Goal: Information Seeking & Learning: Learn about a topic

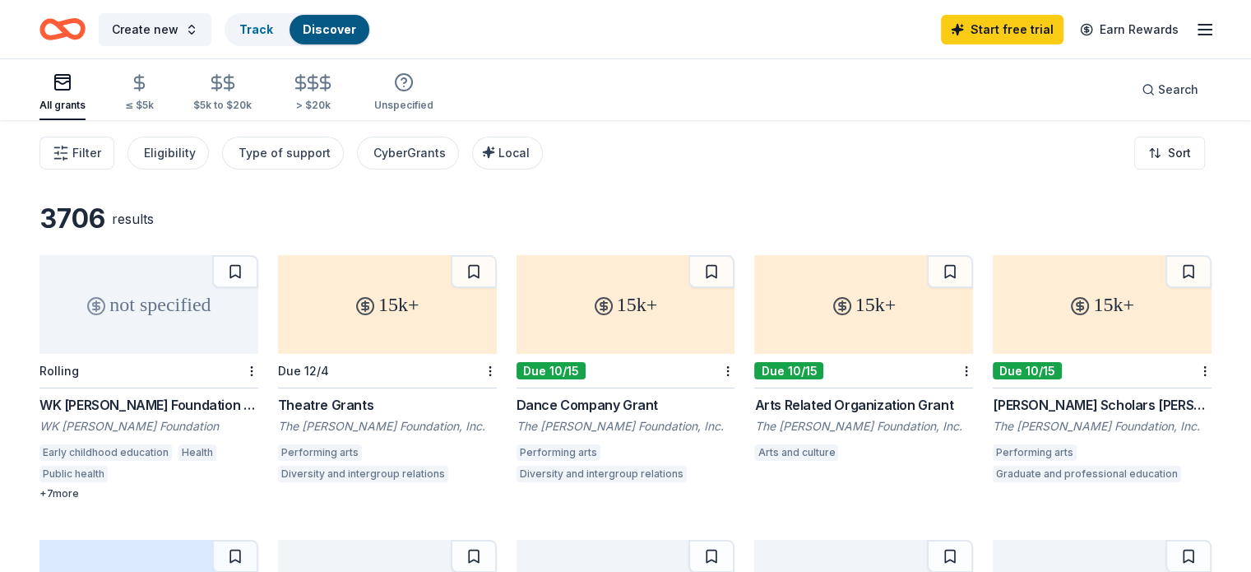
click at [1199, 30] on line "button" at bounding box center [1205, 30] width 13 height 0
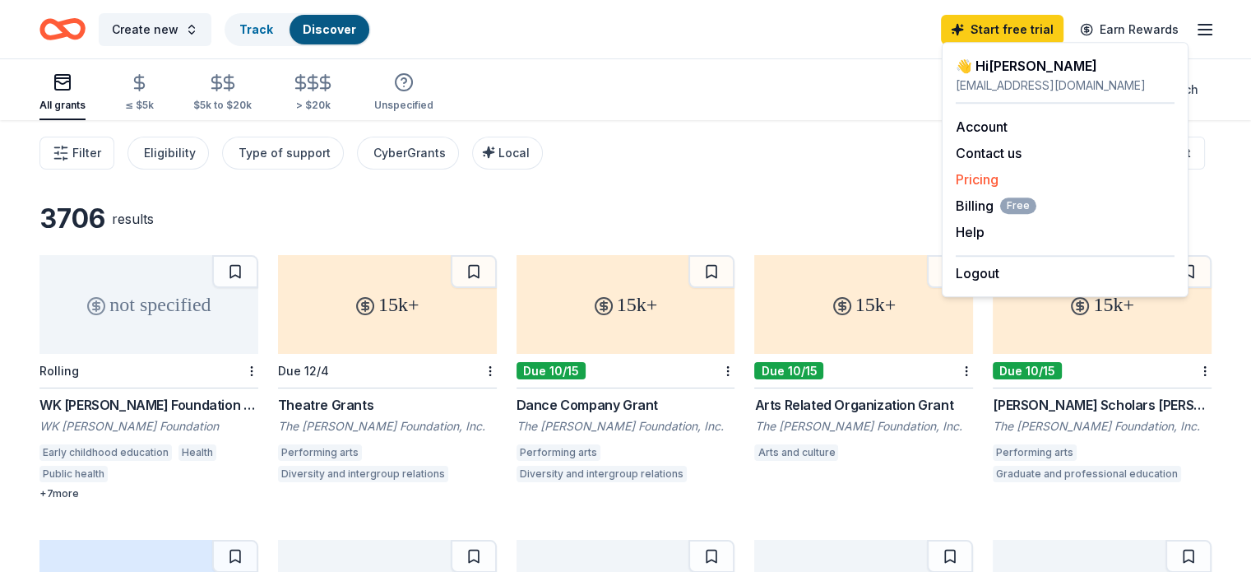
click at [978, 180] on link "Pricing" at bounding box center [977, 179] width 43 height 16
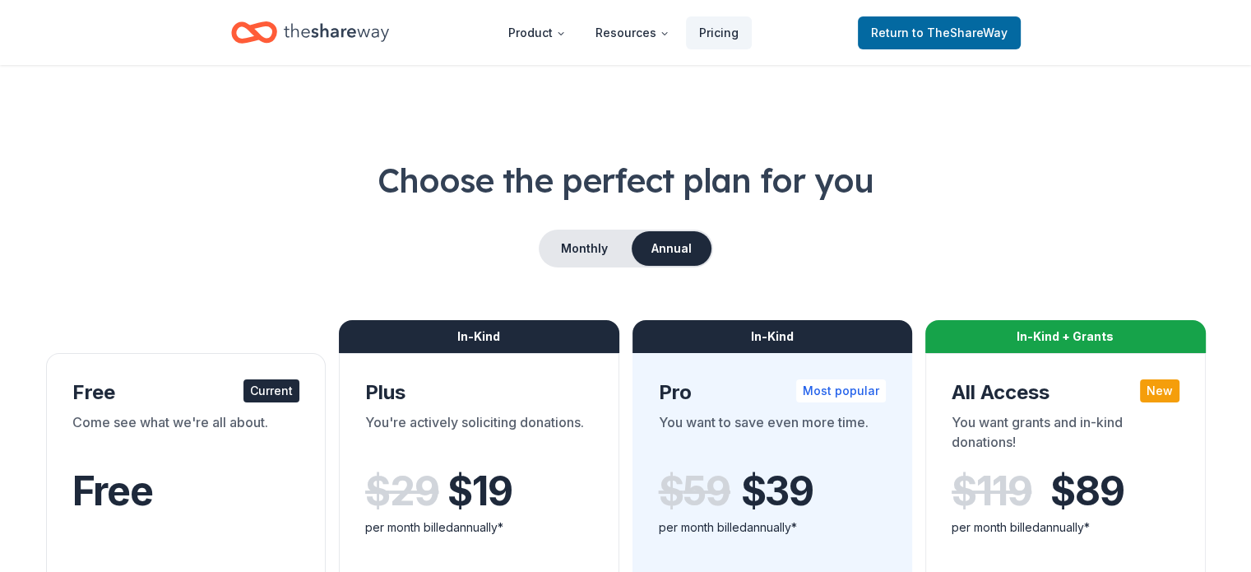
click at [272, 39] on icon "Home" at bounding box center [261, 32] width 26 height 16
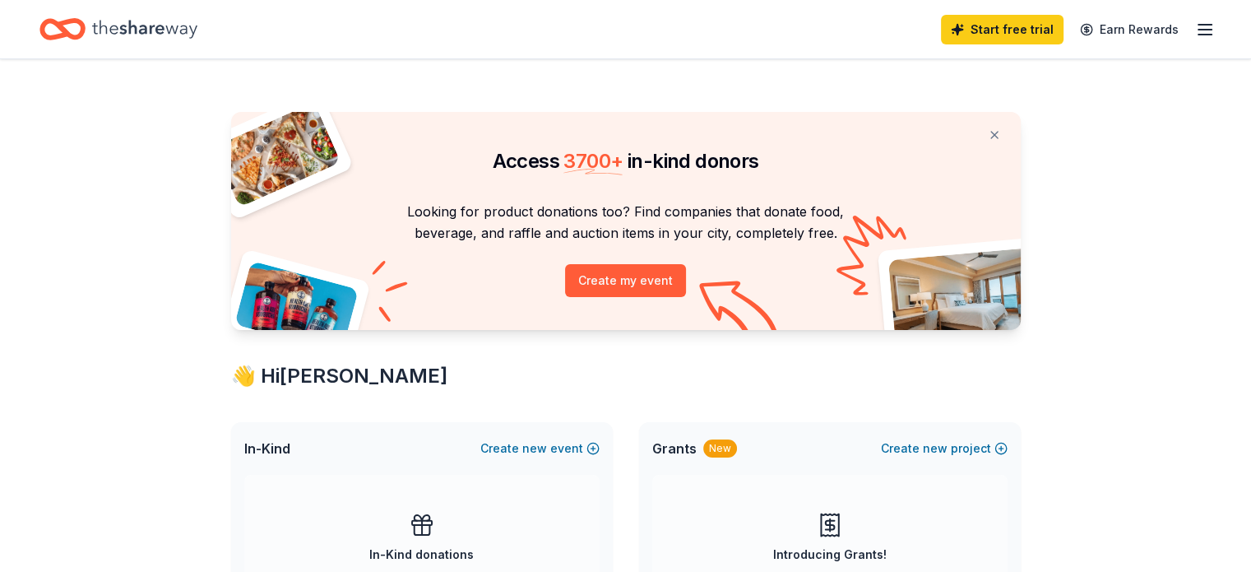
click at [1195, 23] on icon "button" at bounding box center [1205, 30] width 20 height 20
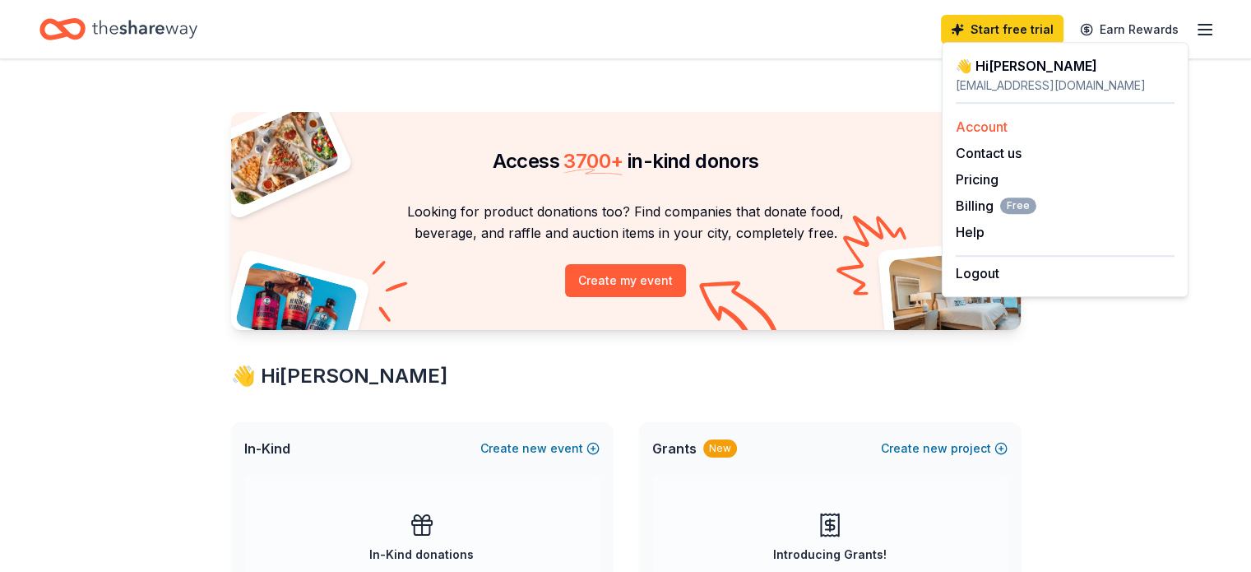
click at [978, 130] on link "Account" at bounding box center [982, 126] width 52 height 16
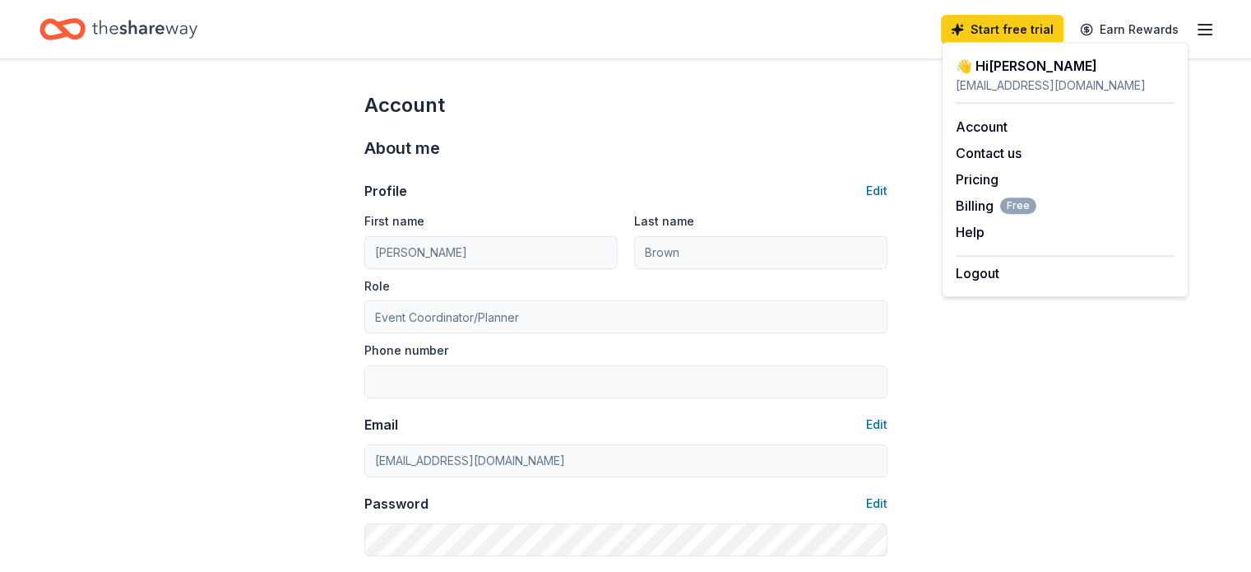
click at [1199, 25] on line "button" at bounding box center [1205, 25] width 13 height 0
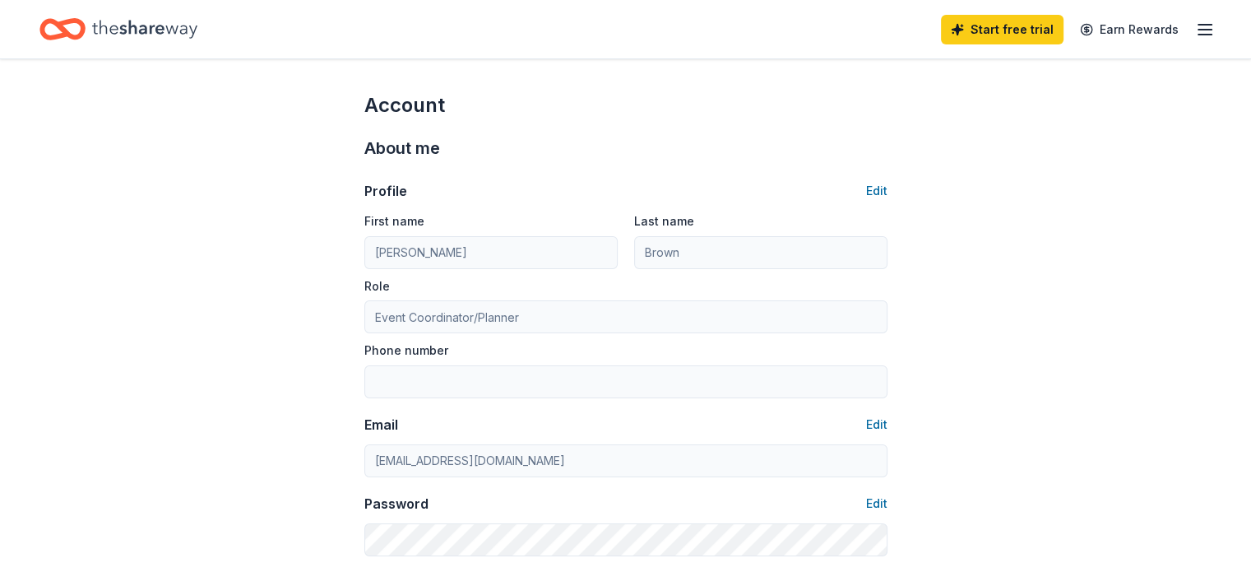
click at [1199, 25] on line "button" at bounding box center [1205, 25] width 13 height 0
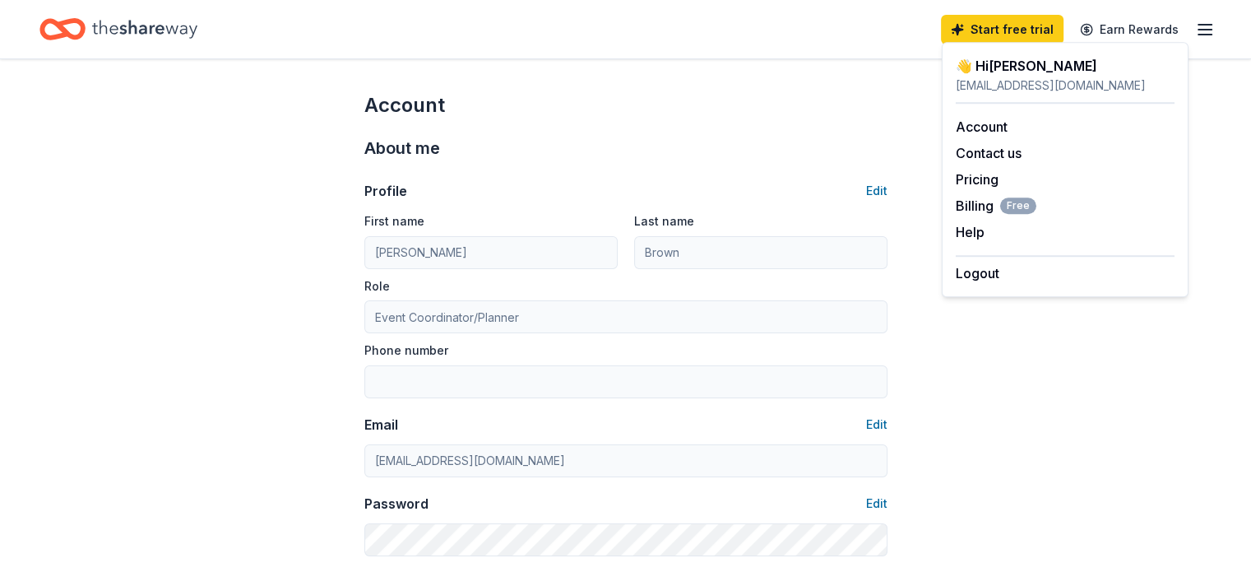
click at [987, 74] on div "👋 Hi Leila" at bounding box center [1065, 66] width 219 height 20
drag, startPoint x: 433, startPoint y: 24, endPoint x: 404, endPoint y: 25, distance: 28.8
click at [432, 24] on div "Start free trial Earn Rewards" at bounding box center [625, 29] width 1172 height 39
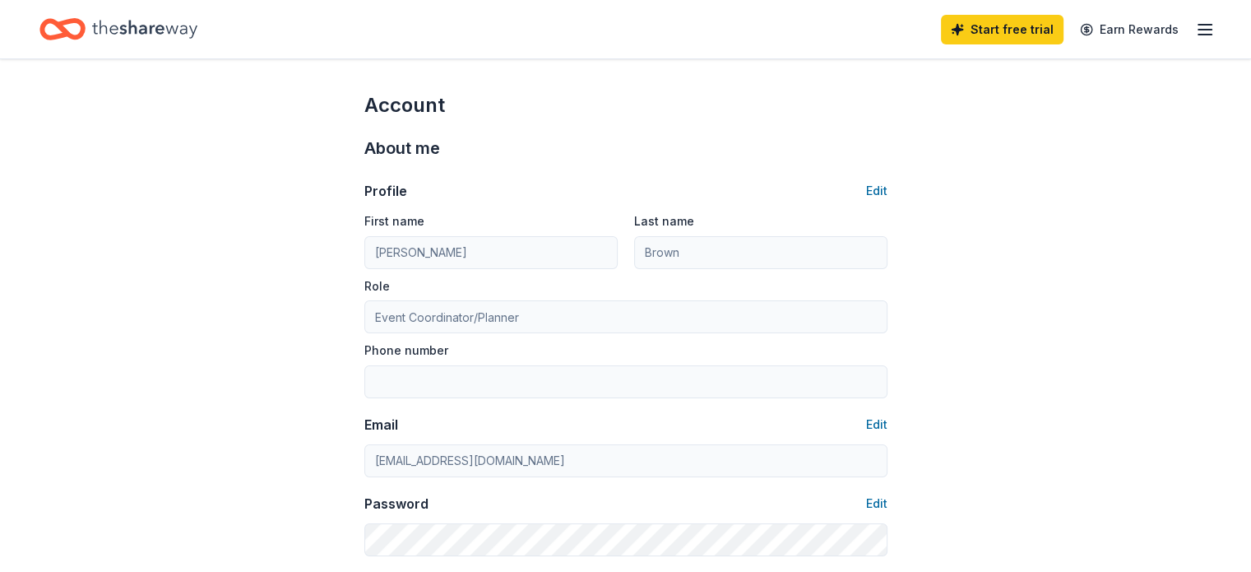
click at [128, 39] on icon "Home" at bounding box center [144, 29] width 105 height 34
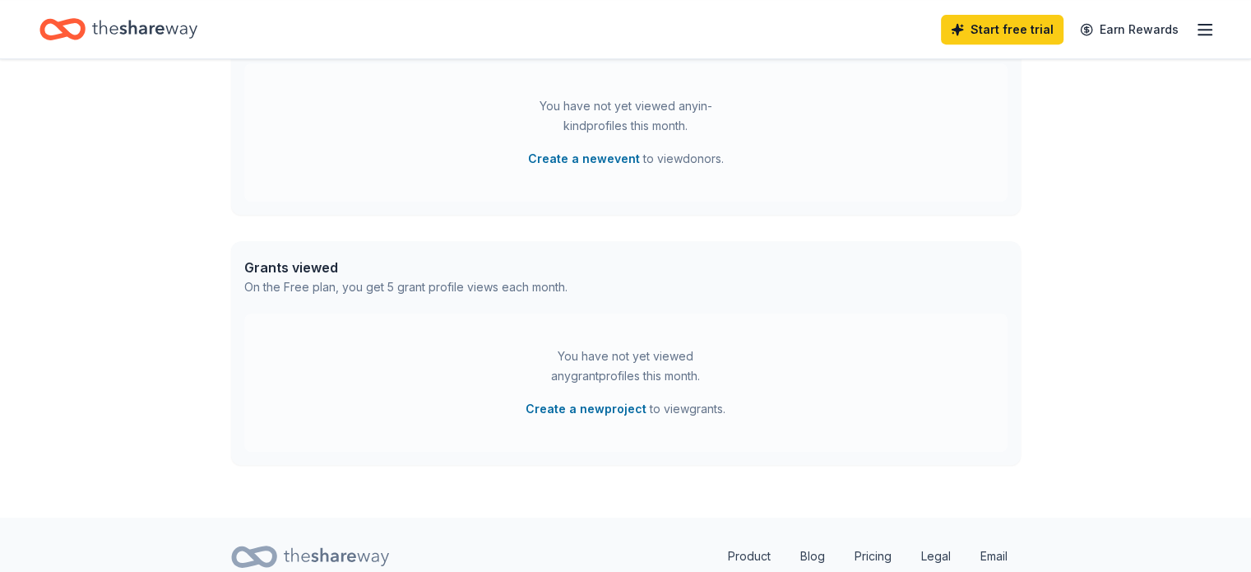
scroll to position [817, 0]
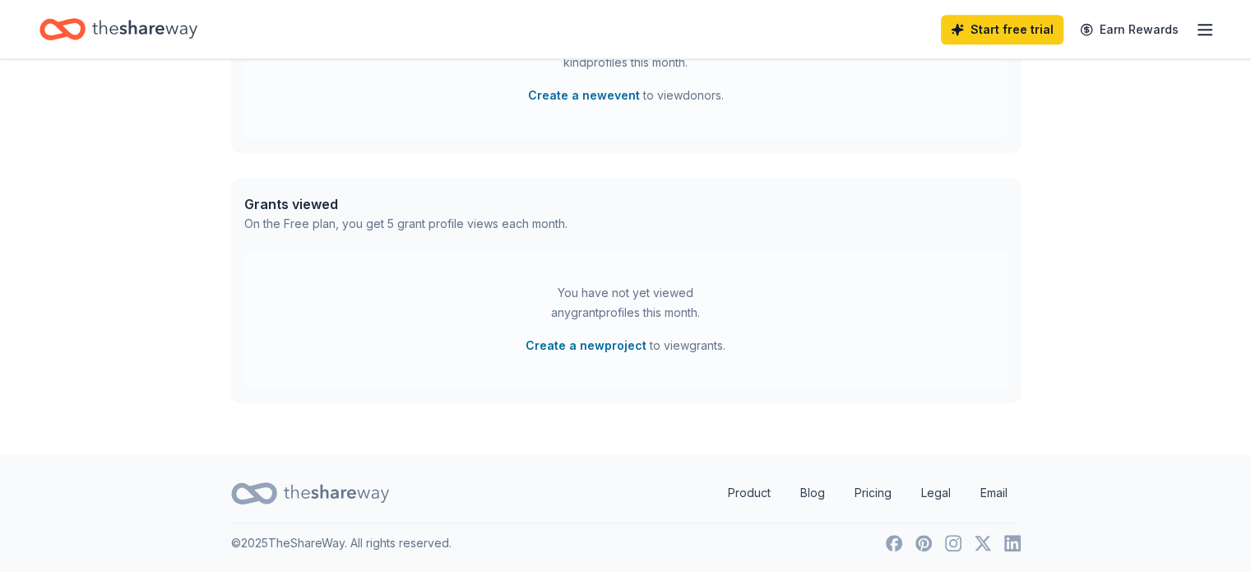
click at [309, 207] on div "Grants viewed" at bounding box center [405, 204] width 323 height 20
drag, startPoint x: 242, startPoint y: 234, endPoint x: 332, endPoint y: 266, distance: 95.8
click at [247, 232] on div "Grants viewed On the Free plan, you get 5 grant profile views each month." at bounding box center [626, 214] width 790 height 72
click at [607, 295] on div "You have not yet viewed any grant profiles this month." at bounding box center [626, 302] width 206 height 39
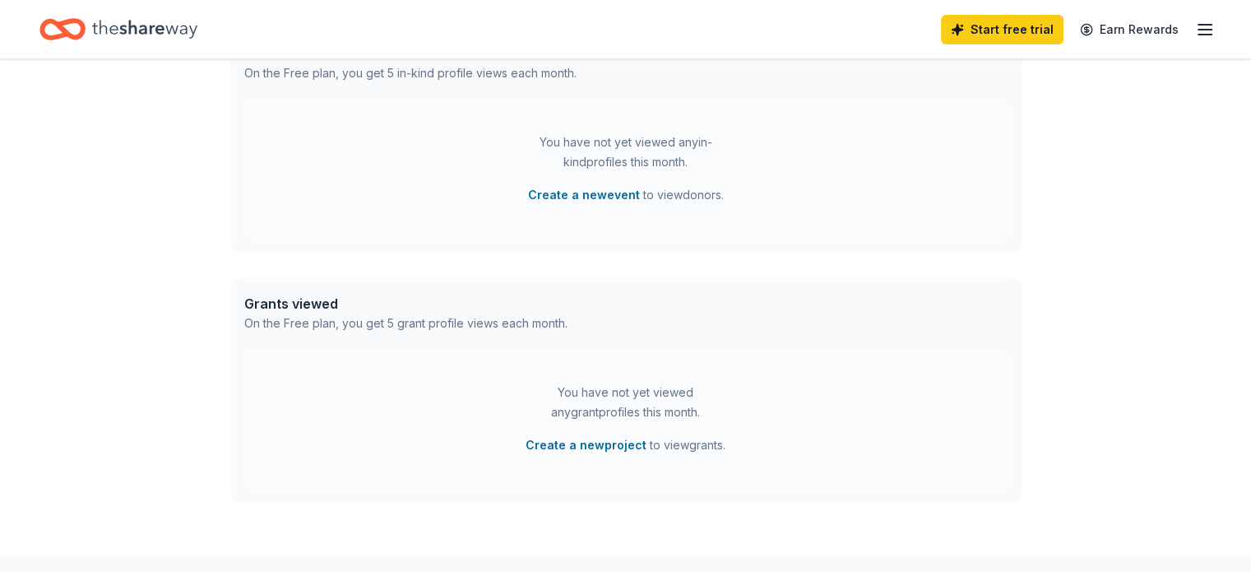
scroll to position [735, 0]
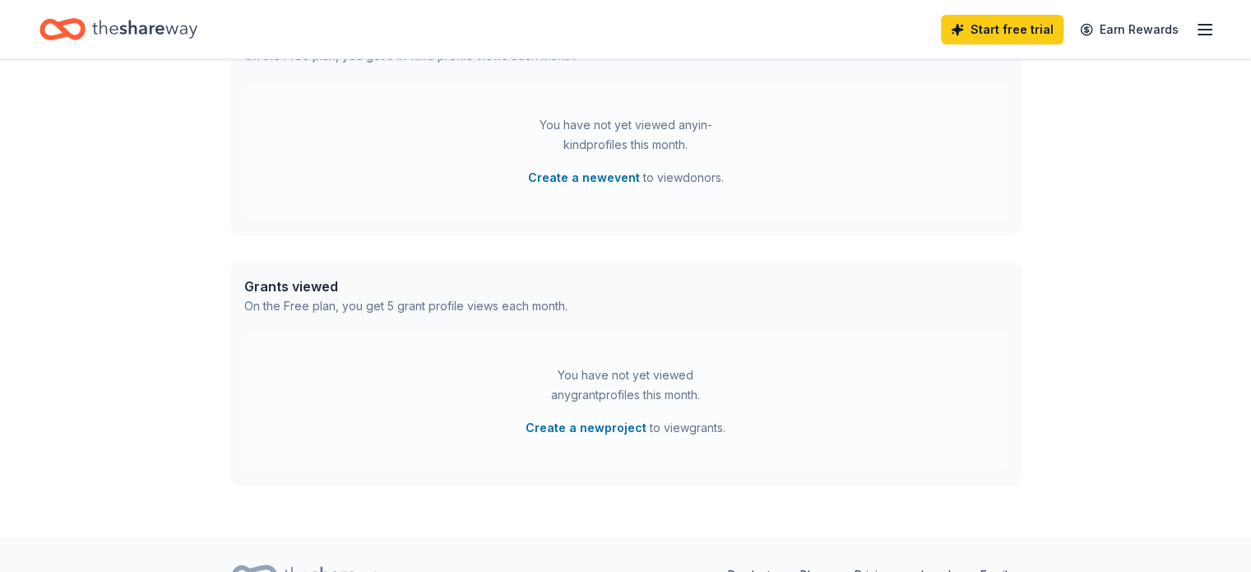
drag, startPoint x: 686, startPoint y: 453, endPoint x: 677, endPoint y: 439, distance: 17.4
click at [682, 448] on div "You have not yet viewed any grant profiles this month. Create a new project to …" at bounding box center [626, 401] width 764 height 138
click at [583, 364] on div "You have not yet viewed any grant profiles this month. Create a new project to …" at bounding box center [626, 401] width 764 height 138
click at [332, 299] on div "On the Free plan, you get 5 grant profile views each month." at bounding box center [405, 306] width 323 height 20
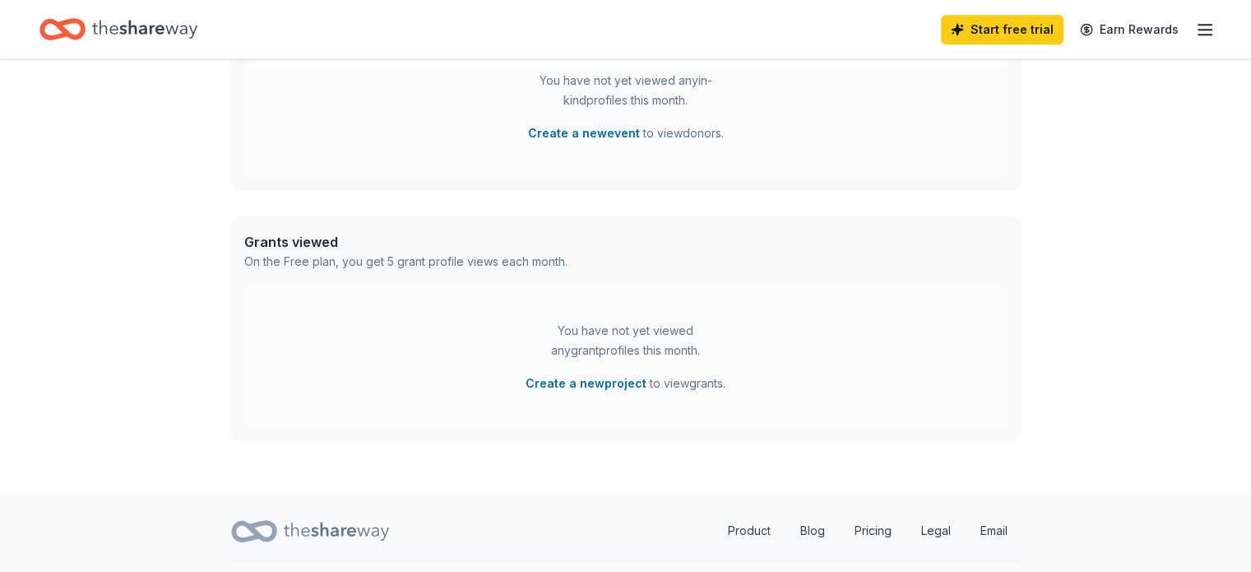
scroll to position [817, 0]
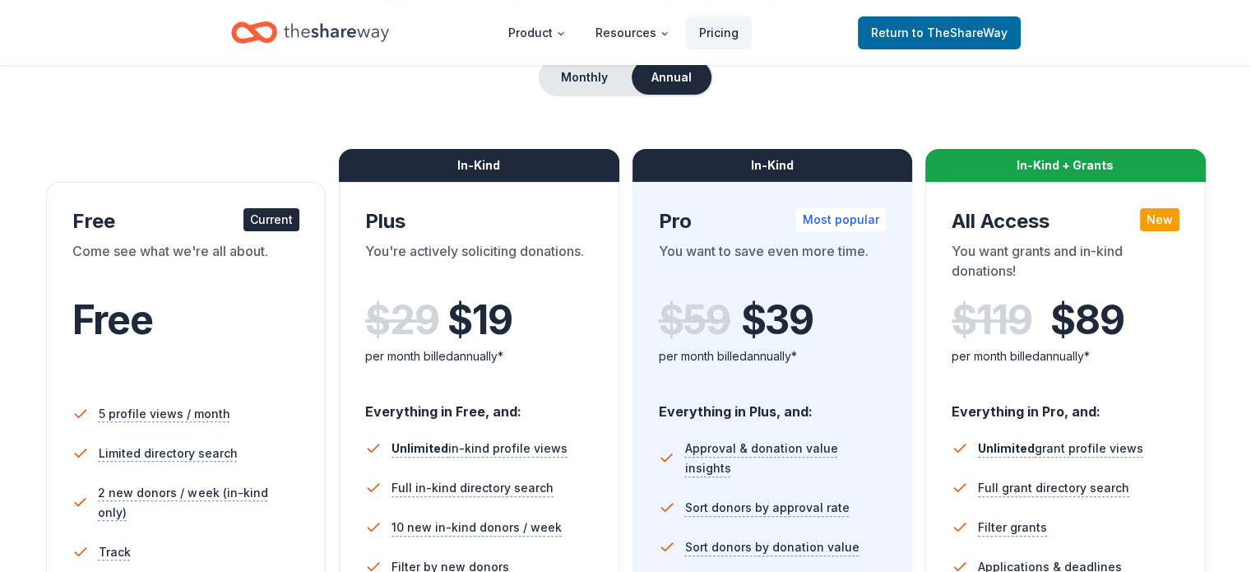
scroll to position [82, 0]
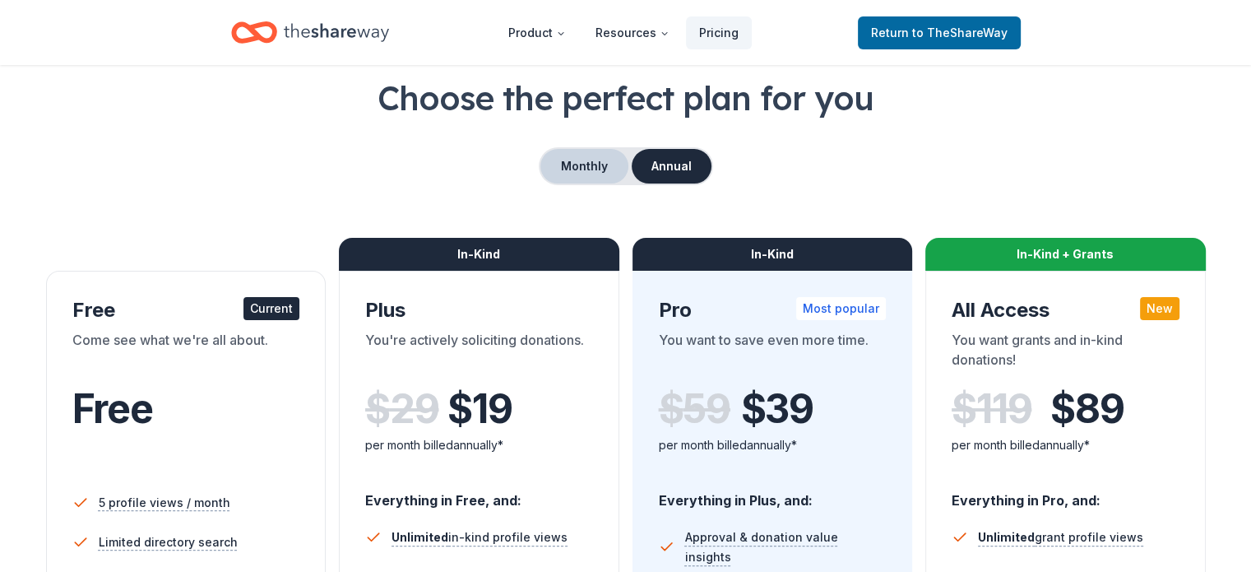
click at [595, 167] on button "Monthly" at bounding box center [585, 166] width 88 height 35
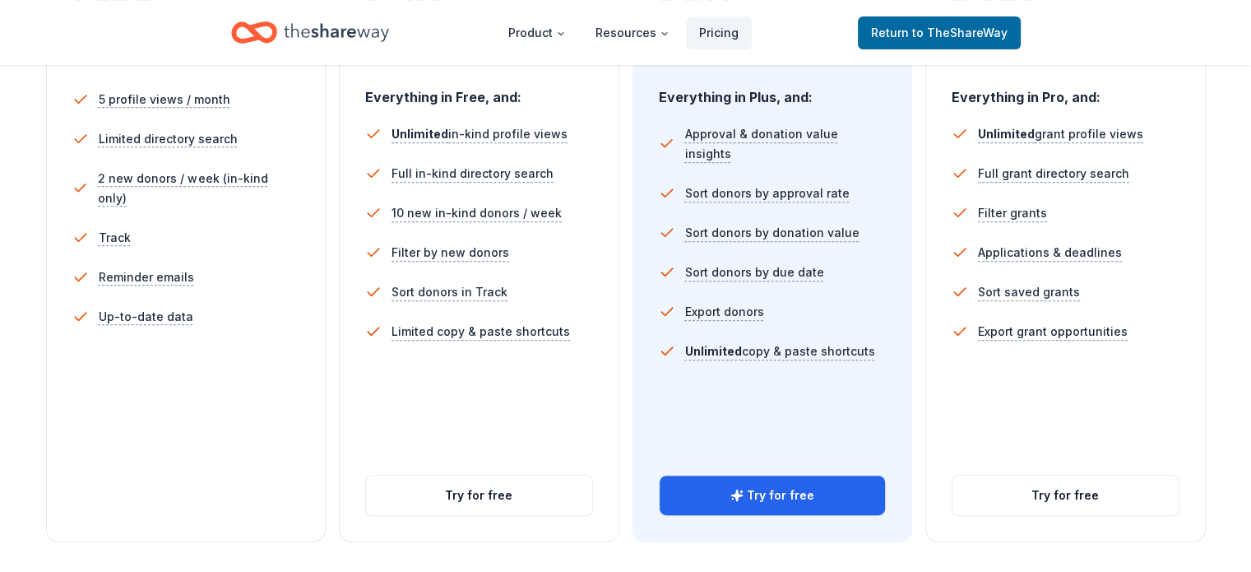
scroll to position [494, 0]
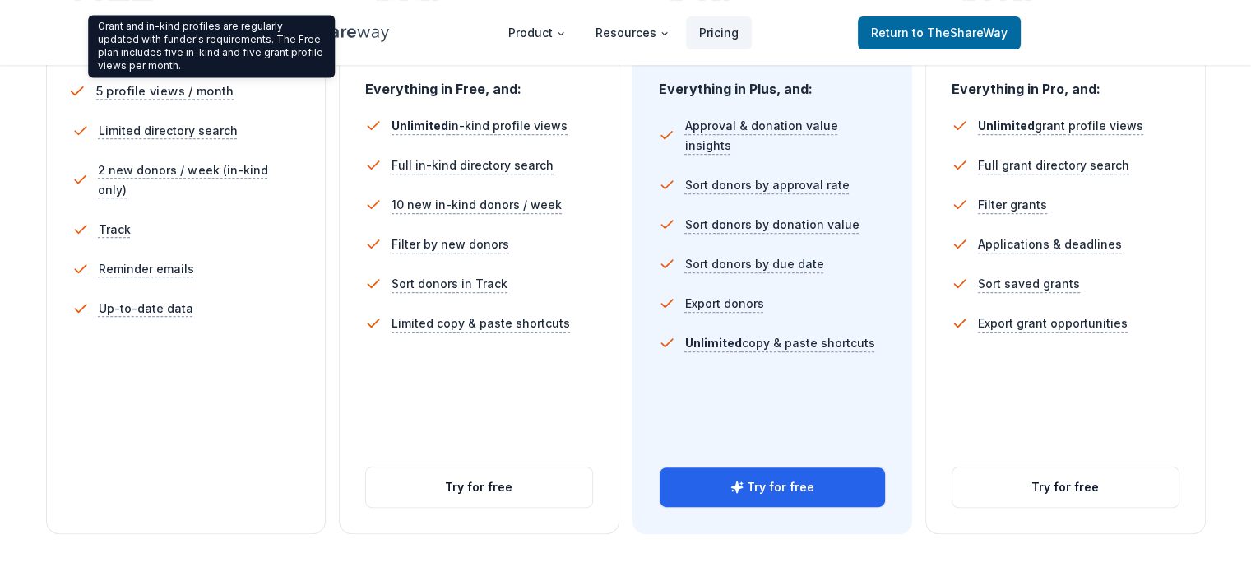
click at [188, 89] on span "5 profile views / month" at bounding box center [164, 91] width 138 height 21
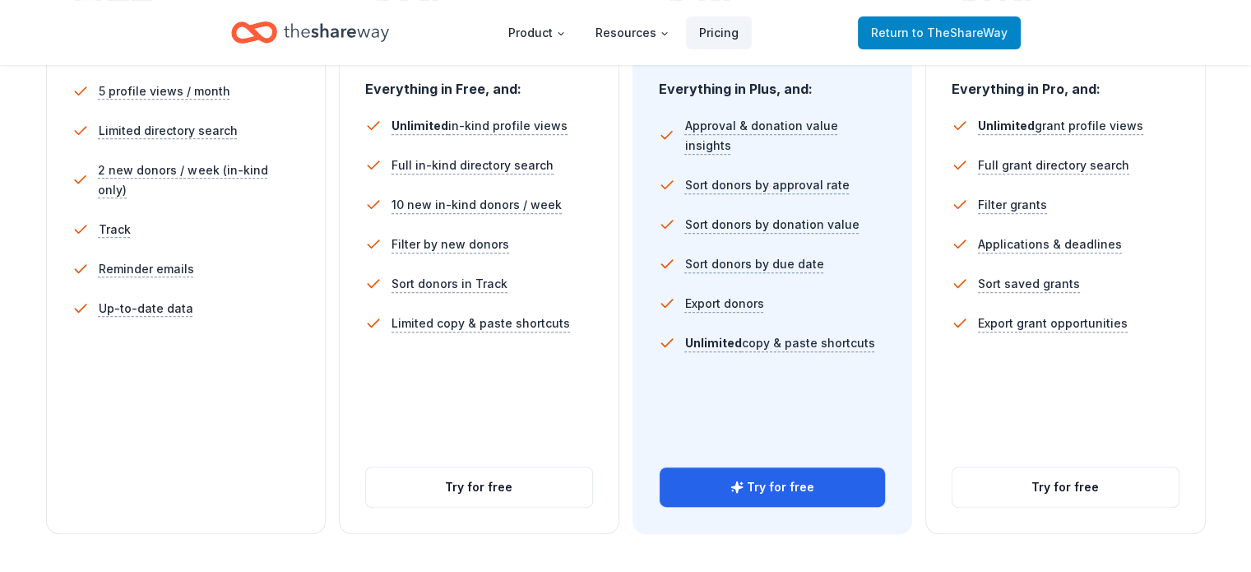
click at [954, 42] on link "Return to TheShareWay" at bounding box center [939, 32] width 163 height 33
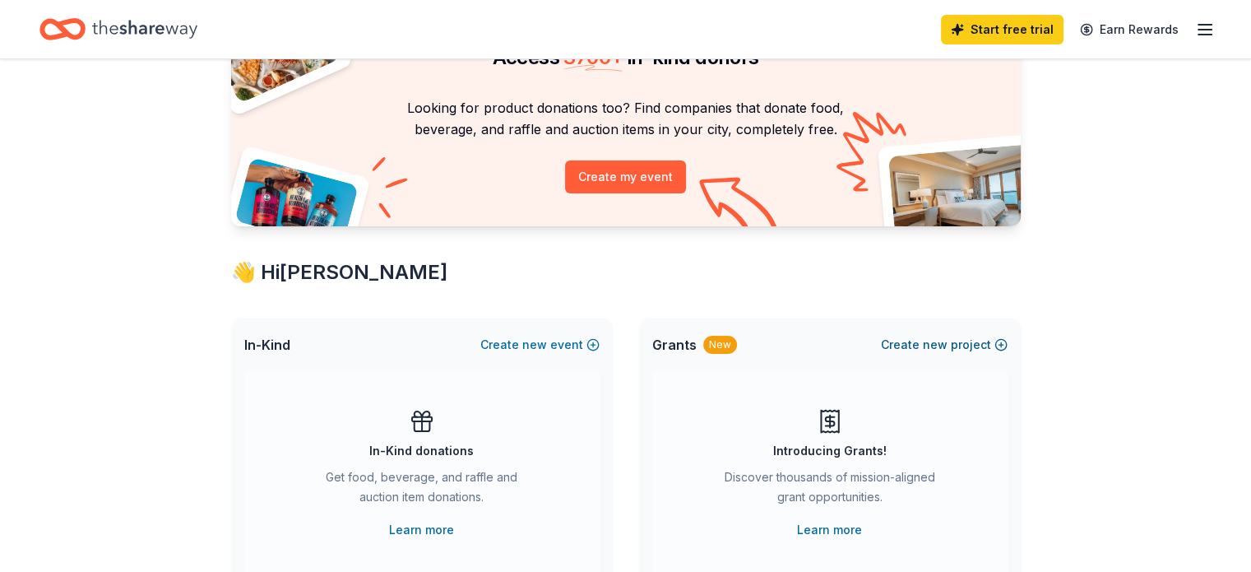
scroll to position [247, 0]
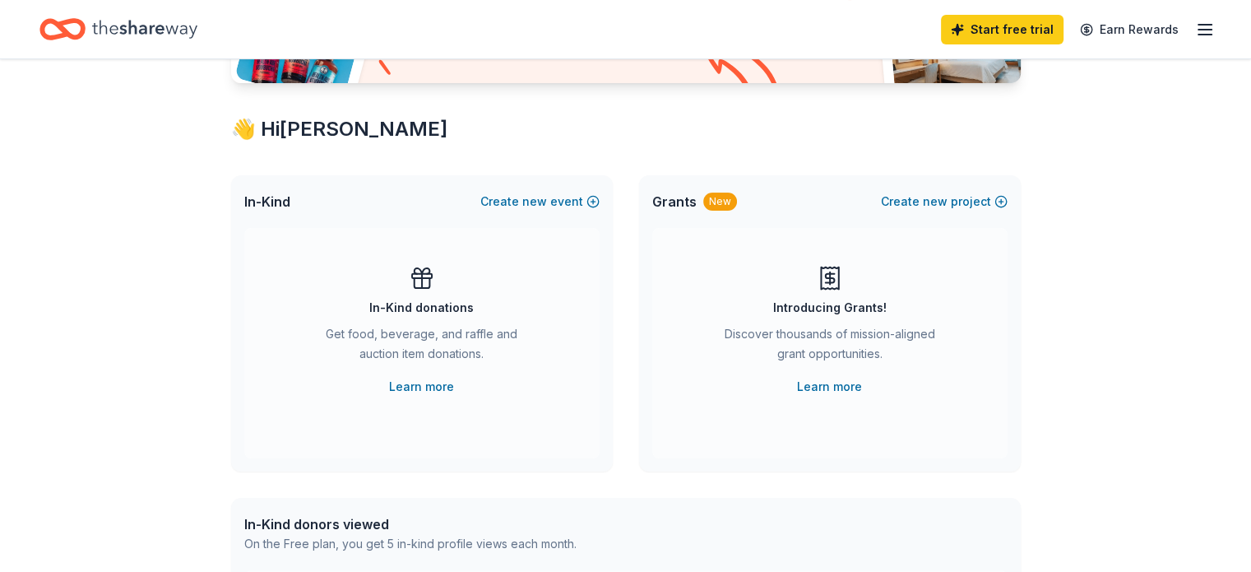
click at [708, 207] on div "New" at bounding box center [720, 202] width 34 height 18
click at [833, 383] on link "Learn more" at bounding box center [829, 387] width 65 height 20
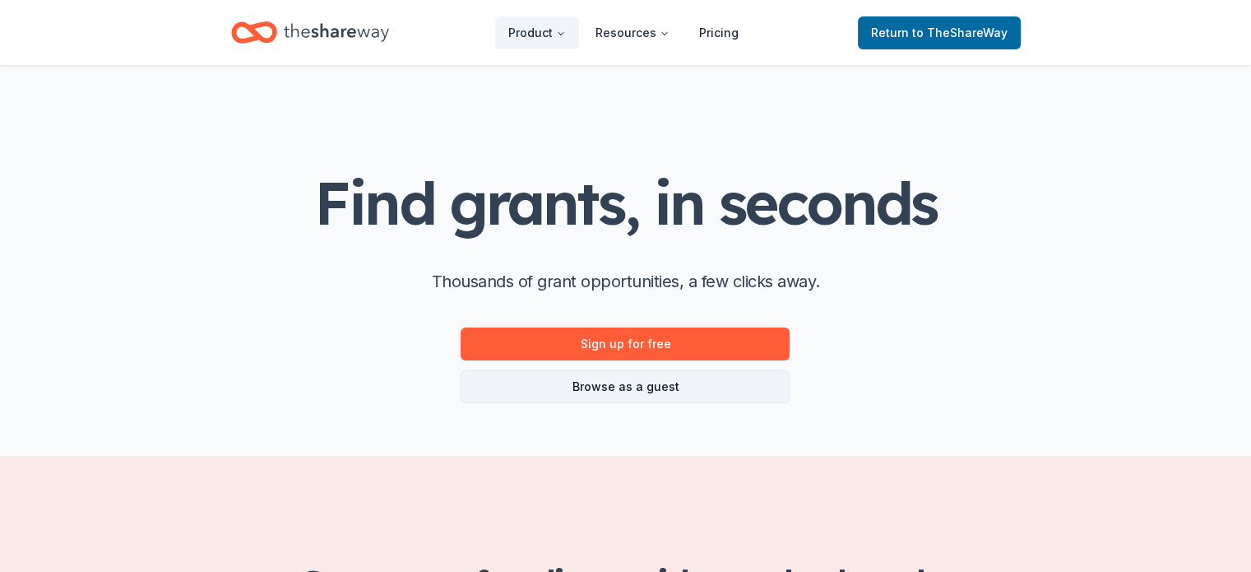
click at [625, 383] on link "Browse as a guest" at bounding box center [625, 386] width 329 height 33
click at [609, 383] on link "Browse as a guest" at bounding box center [625, 386] width 329 height 33
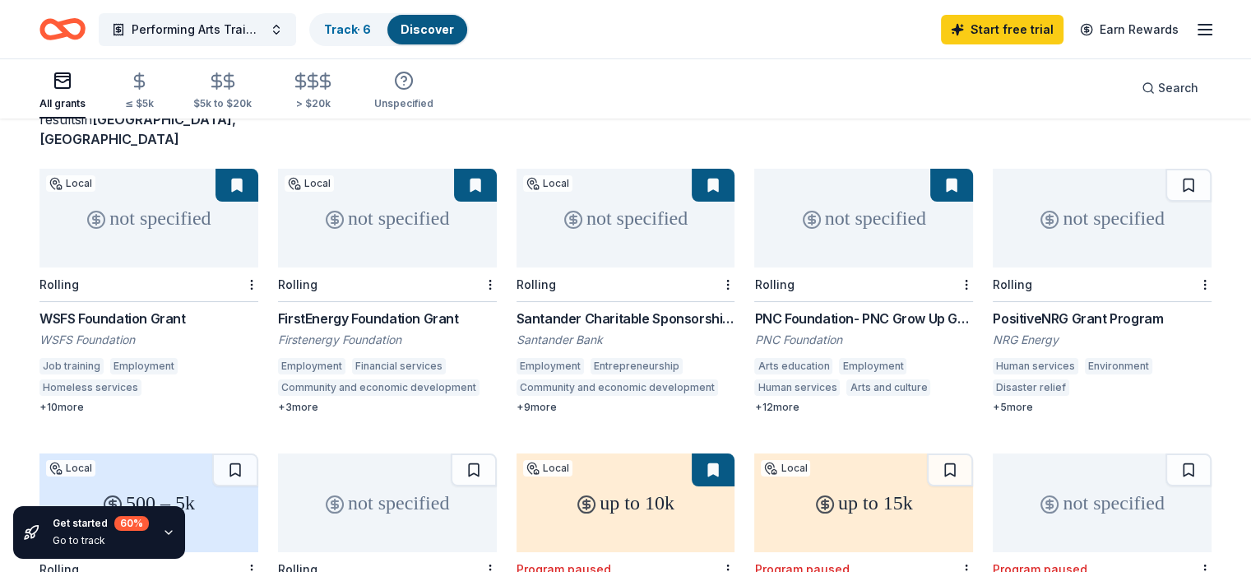
scroll to position [165, 0]
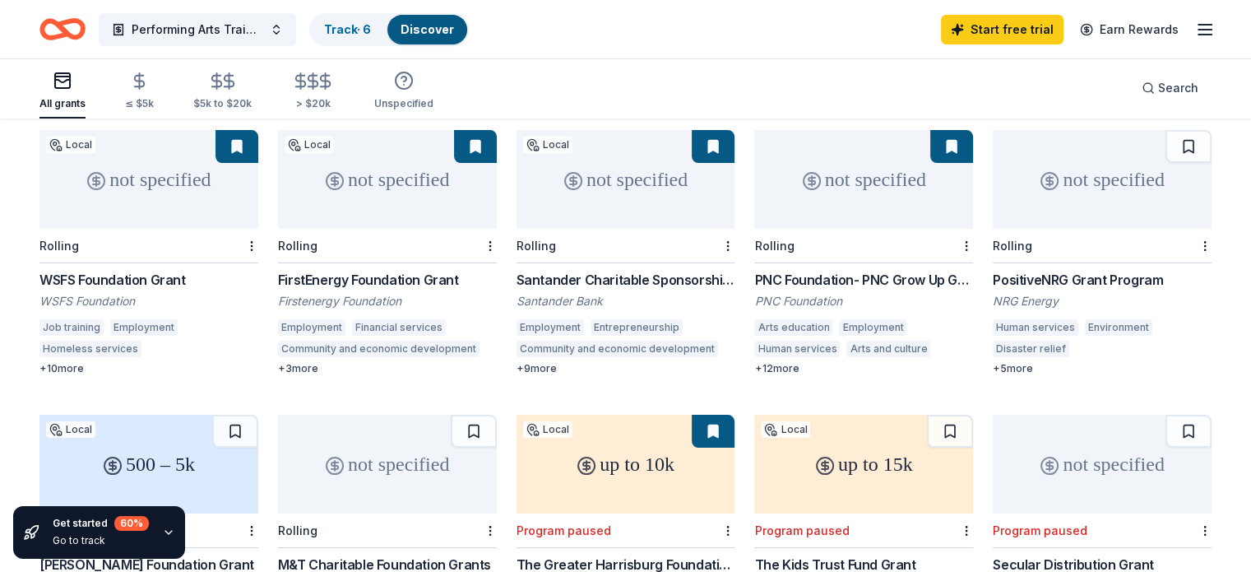
click at [96, 362] on div "+ 10 more" at bounding box center [148, 368] width 219 height 13
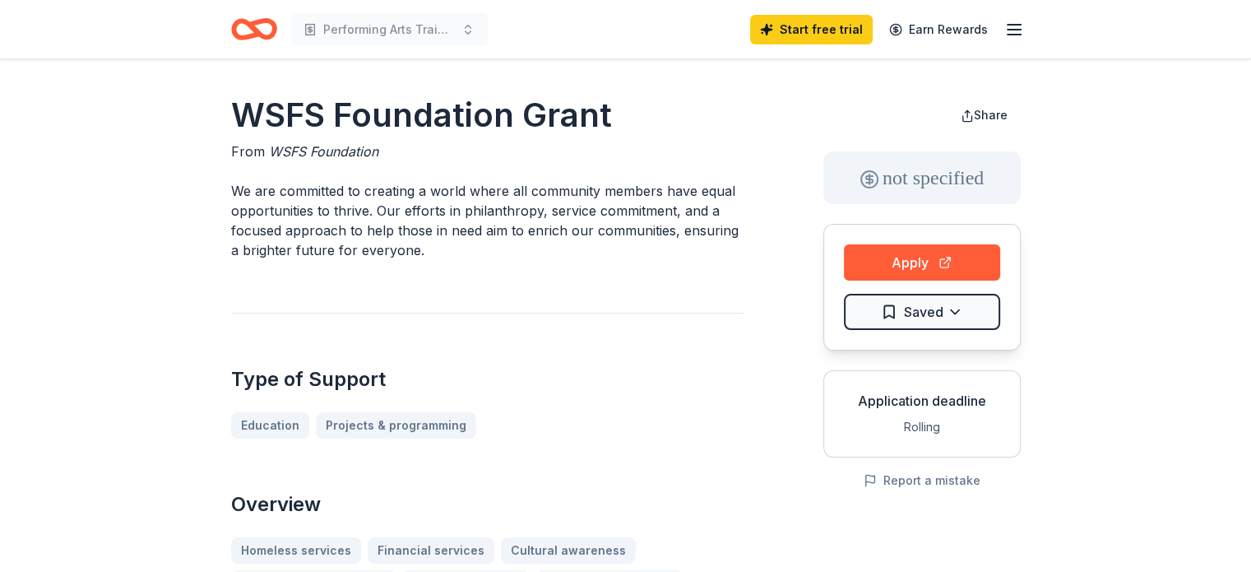
click at [1017, 28] on icon "button" at bounding box center [1015, 30] width 20 height 20
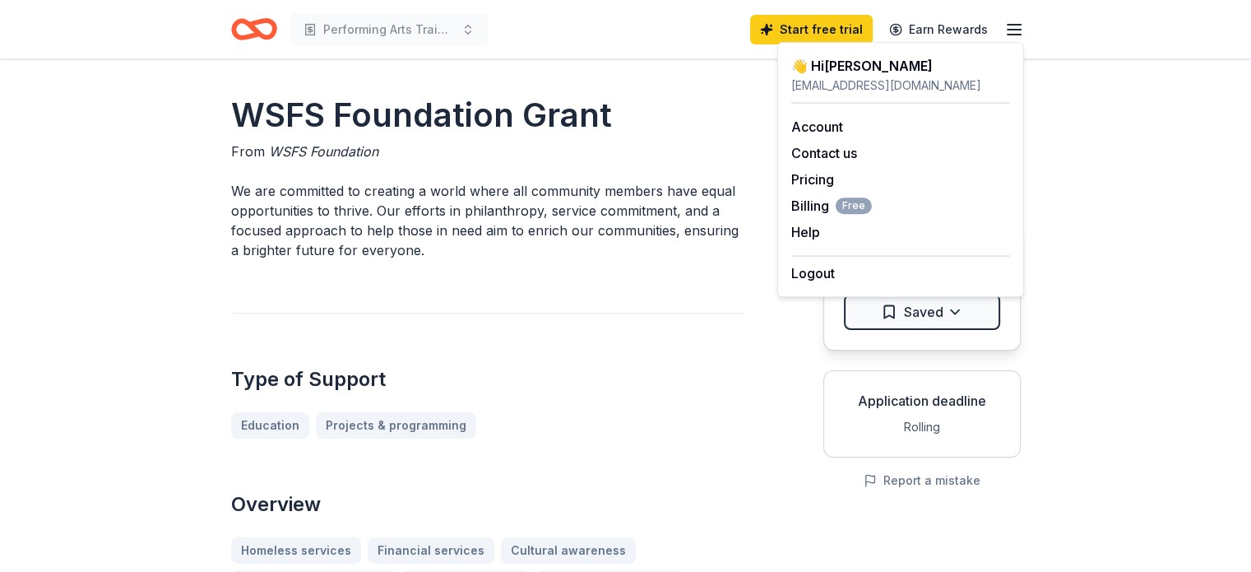
click at [1135, 48] on header "Performing Arts Training - Skill building for the Arts Start free trial Earn Re…" at bounding box center [625, 29] width 1251 height 59
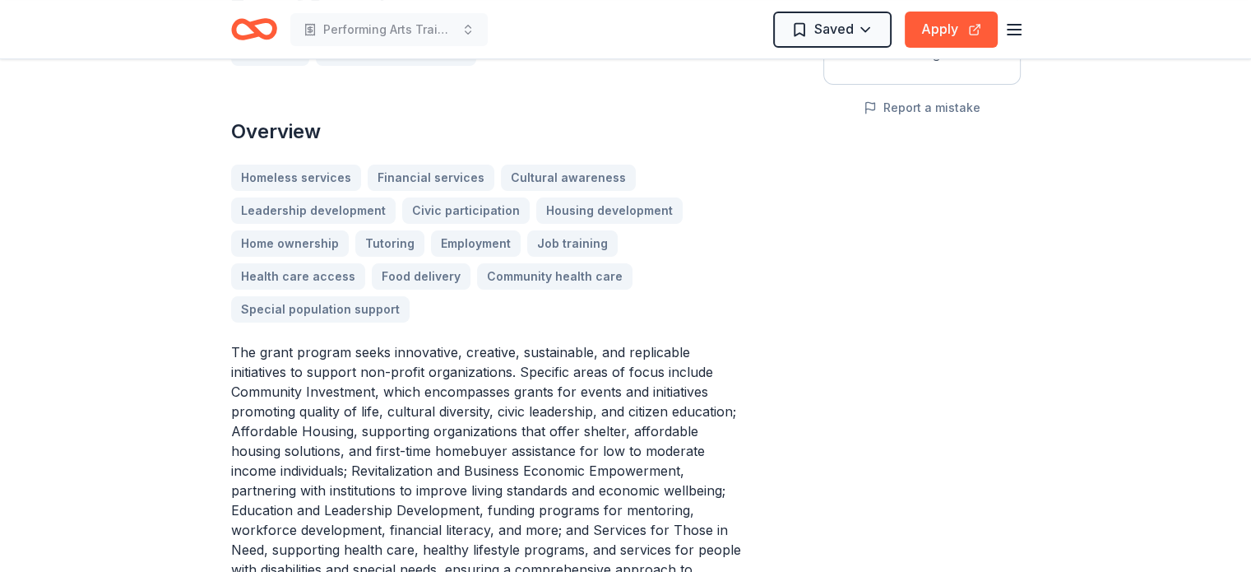
scroll to position [411, 0]
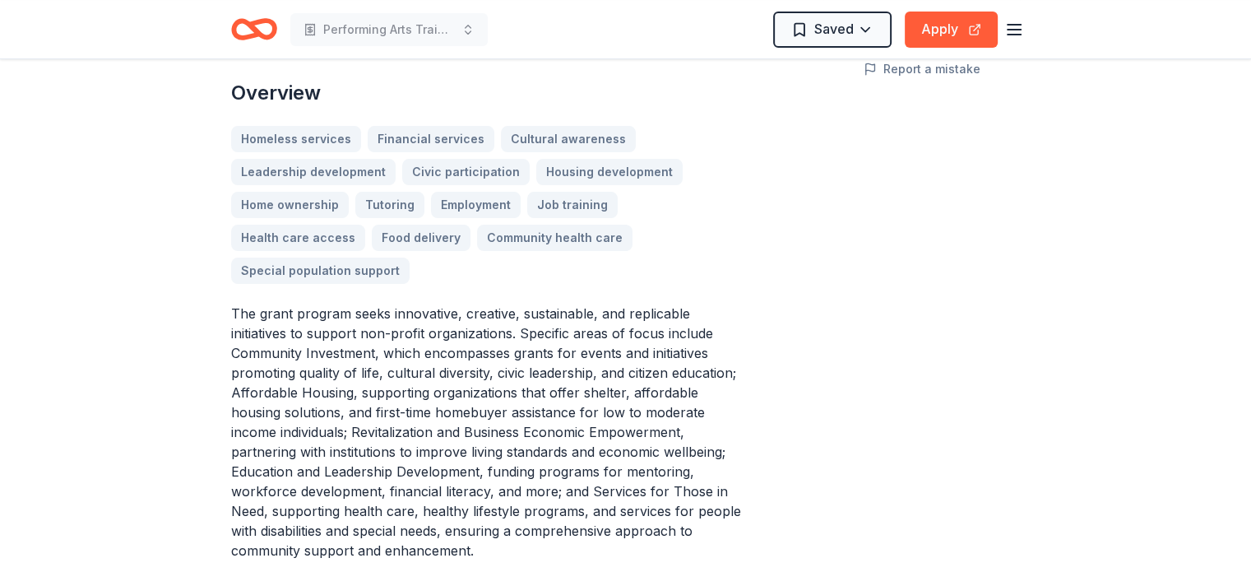
click at [496, 304] on p "The grant program seeks innovative, creative, sustainable, and replicable initi…" at bounding box center [487, 432] width 513 height 257
click at [484, 264] on div "Overview Homeless services Financial services Cultural awareness Leadership dev…" at bounding box center [487, 320] width 513 height 481
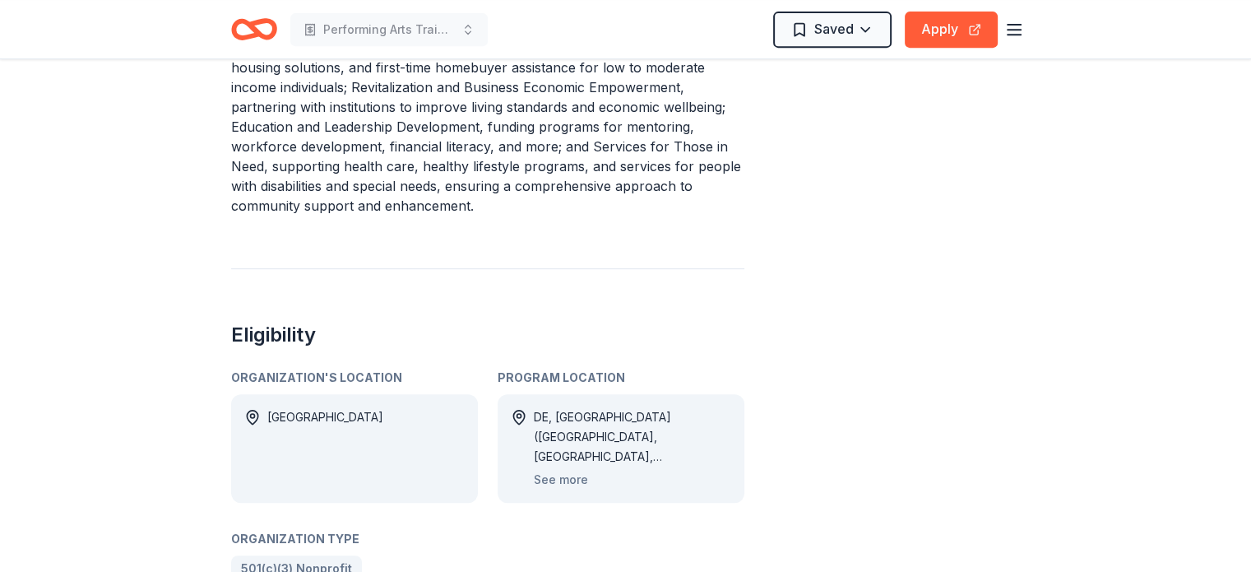
scroll to position [576, 0]
